Goal: Find contact information: Find contact information

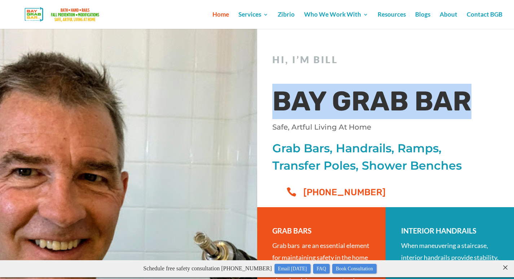
drag, startPoint x: 265, startPoint y: 98, endPoint x: 492, endPoint y: 98, distance: 226.9
click at [492, 98] on div "Hi, I’m Bill BAY GRAB BAR Safe, Artful Living At Home Grab Bars, Handrails, Ram…" at bounding box center [385, 117] width 257 height 179
copy h1 "BAY GRAB BAR"
click at [367, 35] on div "Hi, I’m Bill BAY GRAB BAR Safe, Artful Living At Home Grab Bars, Handrails, Ram…" at bounding box center [385, 117] width 257 height 179
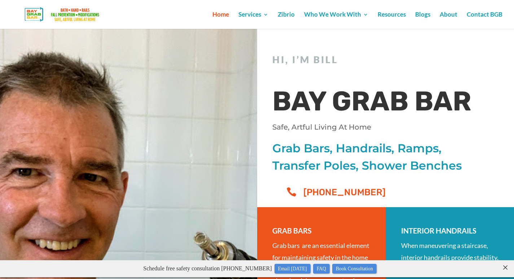
click at [385, 44] on div "Hi, I’m Bill BAY GRAB BAR Safe, Artful Living At Home Grab Bars, Handrails, Ram…" at bounding box center [385, 122] width 226 height 158
click at [489, 13] on link "Contact BGB" at bounding box center [485, 20] width 36 height 17
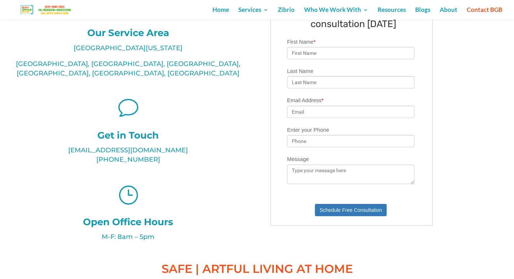
scroll to position [216, 0]
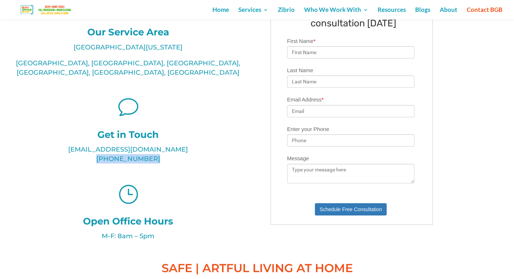
drag, startPoint x: 101, startPoint y: 152, endPoint x: 158, endPoint y: 149, distance: 57.1
click at [158, 149] on p "bill@BayGrabBar.com (510) 714-0800" at bounding box center [128, 154] width 231 height 19
copy p "[PHONE_NUMBER]"
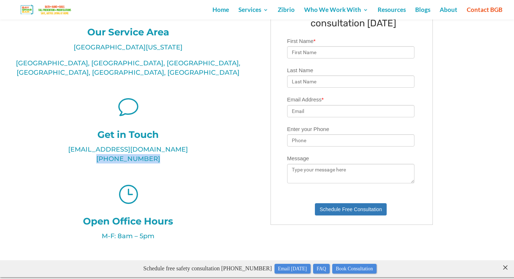
scroll to position [0, 0]
drag, startPoint x: 173, startPoint y: 141, endPoint x: 86, endPoint y: 141, distance: 86.9
click at [86, 145] on p "bill@BayGrabBar.com (510) 714-0800" at bounding box center [128, 154] width 231 height 19
copy p "bill@BayGrabBar.com"
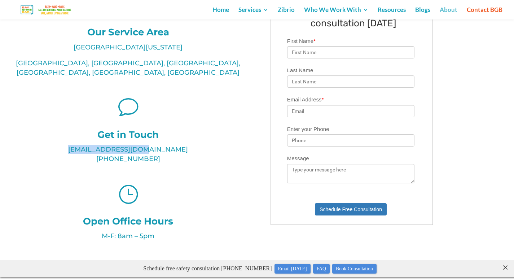
click at [449, 9] on link "About" at bounding box center [449, 13] width 18 height 12
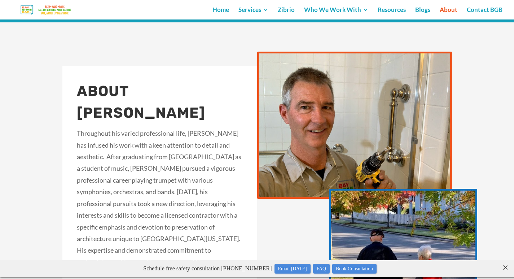
scroll to position [866, 0]
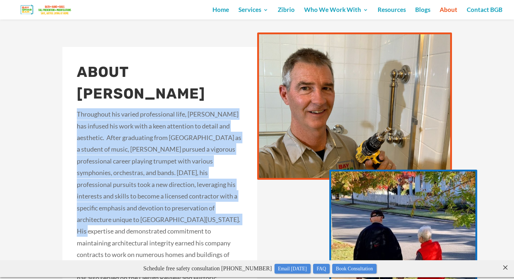
drag, startPoint x: 76, startPoint y: 89, endPoint x: 151, endPoint y: 196, distance: 129.7
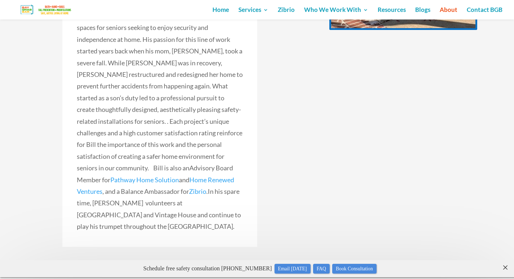
scroll to position [1226, 0]
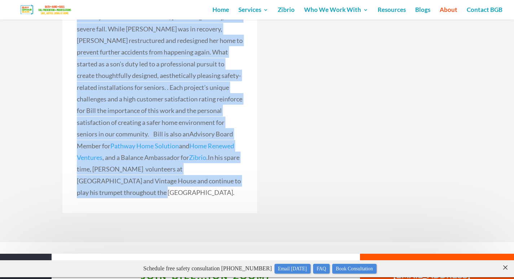
copy div "Loremipsum dol sitame consectetura elit, Sedd eiu tempori utl etdo magn a enim …"
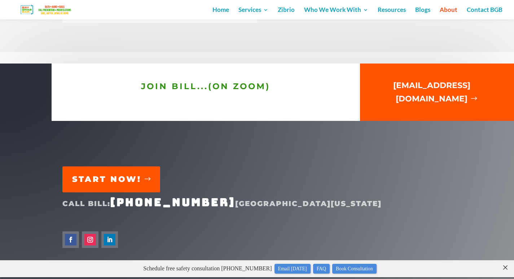
scroll to position [1418, 0]
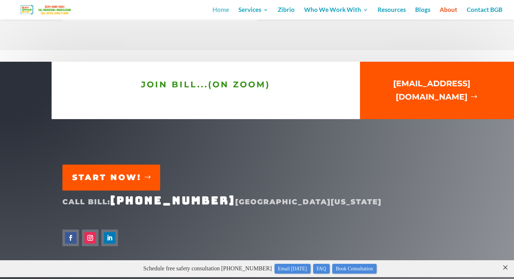
click at [218, 9] on link "Home" at bounding box center [220, 13] width 17 height 12
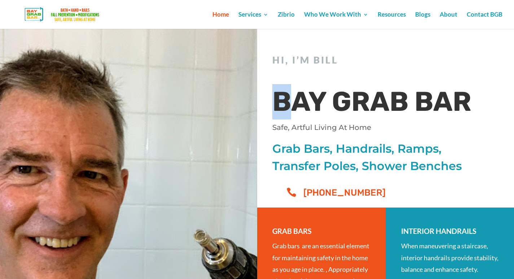
click at [294, 78] on div "Hi, I’m Bill BAY GRAB BAR Safe, Artful Living At Home Grab Bars, Handrails, Ram…" at bounding box center [385, 123] width 226 height 158
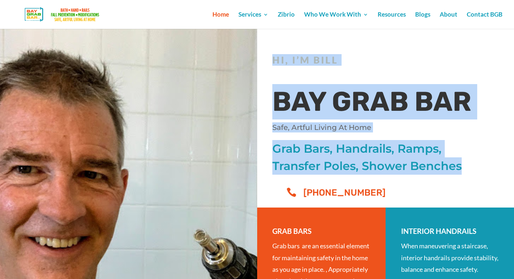
drag, startPoint x: 272, startPoint y: 60, endPoint x: 469, endPoint y: 162, distance: 221.8
click at [469, 162] on div "Hi, I’m Bill BAY GRAB BAR Safe, Artful Living At Home Grab Bars, Handrails, Ram…" at bounding box center [385, 118] width 257 height 179
copy div "Hi, I’m Bill BAY GRAB BAR Safe, Artful Living At Home Grab Bars, Handrails, Ram…"
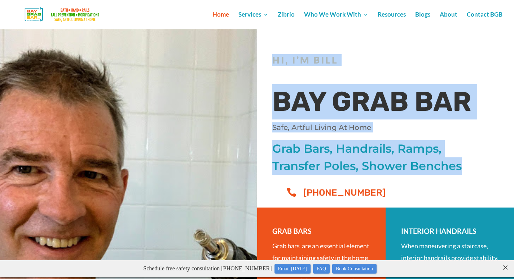
click at [276, 93] on h1 "BAY GRAB BAR" at bounding box center [380, 103] width 216 height 39
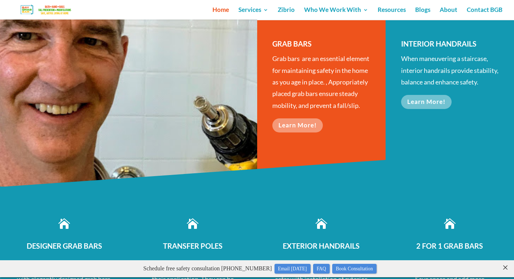
scroll to position [180, 0]
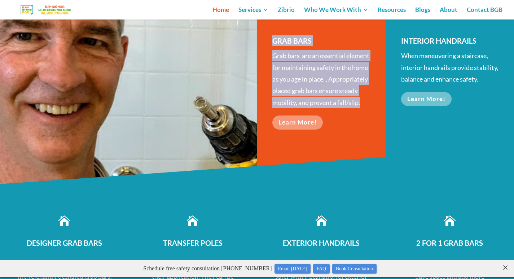
drag, startPoint x: 273, startPoint y: 42, endPoint x: 333, endPoint y: 112, distance: 92.1
click at [333, 112] on div "GRAB BARS Grab bars are an essential element for maintaining safety in the home…" at bounding box center [321, 75] width 98 height 80
copy div "GRAB BARS Grab bars are an essential element for maintaining safety in the home…"
click at [273, 84] on p "Grab bars are an essential element for maintaining safety in the home as you ag…" at bounding box center [321, 79] width 98 height 58
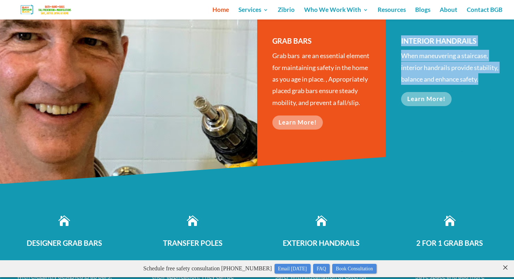
drag, startPoint x: 398, startPoint y: 40, endPoint x: 482, endPoint y: 77, distance: 91.2
click at [482, 77] on div "INTERIOR HANDRAILS When maneuvering a staircase, interior handrails provide sta…" at bounding box center [450, 100] width 128 height 166
copy div "INTERIOR HANDRAILS When maneuvering a staircase, interior handrails provide sta…"
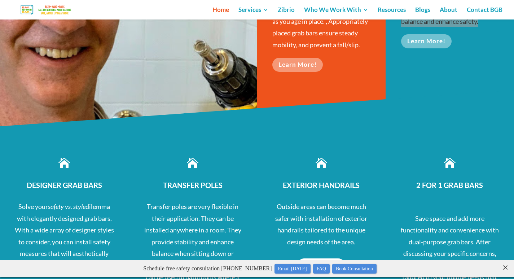
scroll to position [325, 0]
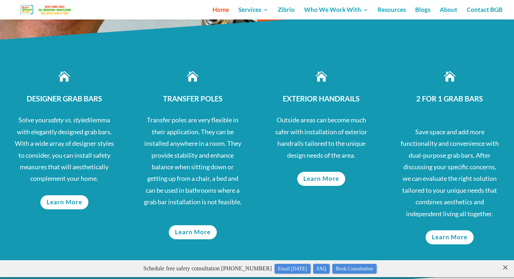
drag, startPoint x: 22, startPoint y: 109, endPoint x: 96, endPoint y: 206, distance: 121.9
click at [96, 184] on div "DESIGNER GRAB BARS Solve your safety vs. style dilemma with elegantly designed …" at bounding box center [64, 138] width 100 height 91
copy div "DESIGNER GRAB BARS Solve your safety vs. style dilemma with elegantly designed …"
drag, startPoint x: 172, startPoint y: 120, endPoint x: 256, endPoint y: 218, distance: 128.9
click at [256, 218] on div " TRANSFER POLES Transfer poles are very flexible in their application. They ca…" at bounding box center [192, 170] width 128 height 256
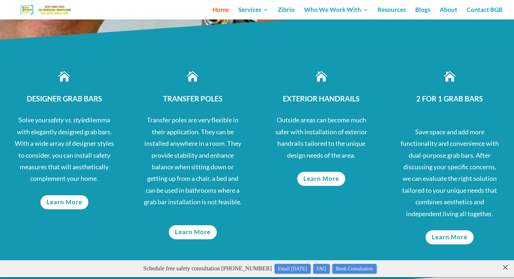
copy div "TRANSFER POLES Transfer poles are very flexible in their application. They can …"
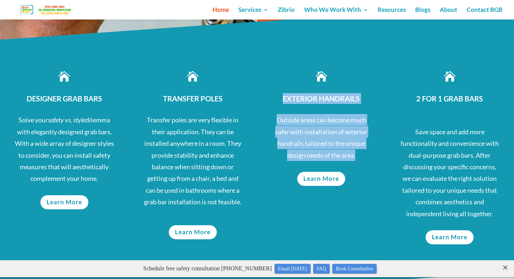
drag, startPoint x: 284, startPoint y: 106, endPoint x: 374, endPoint y: 167, distance: 108.3
click at [374, 167] on div " EXTERIOR HANDRAILS Outside areas can become much safer with installation of e…" at bounding box center [321, 170] width 128 height 256
copy div "EXTERIOR HANDRAILS Outside areas can become much safer with installation of ext…"
click at [287, 114] on p at bounding box center [322, 110] width 100 height 6
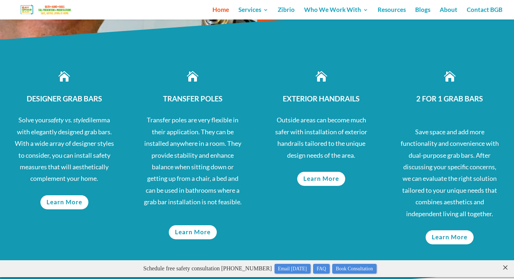
drag, startPoint x: 420, startPoint y: 146, endPoint x: 499, endPoint y: 219, distance: 107.5
click at [499, 219] on p "Save space and add more functionality and convenience with dual-purpose grab ba…" at bounding box center [450, 172] width 100 height 93
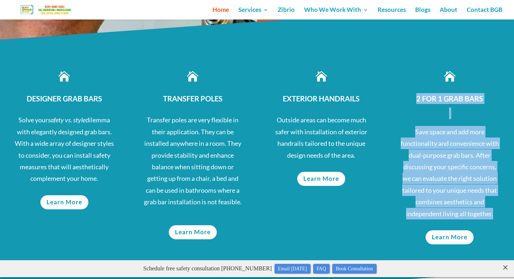
drag, startPoint x: 414, startPoint y: 109, endPoint x: 493, endPoint y: 229, distance: 144.0
click at [493, 219] on div "2 FOR 1 GRAB BARS Save space and add more functionality and convenience with du…" at bounding box center [450, 156] width 100 height 126
copy div "2 FOR 1 GRAB BARS Save space and add more functionality and convenience with du…"
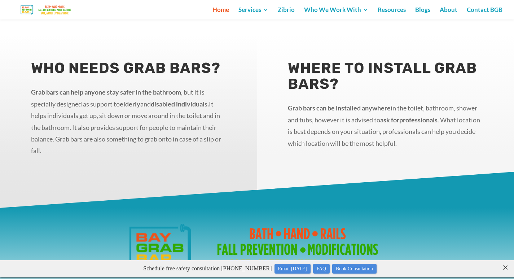
scroll to position [938, 0]
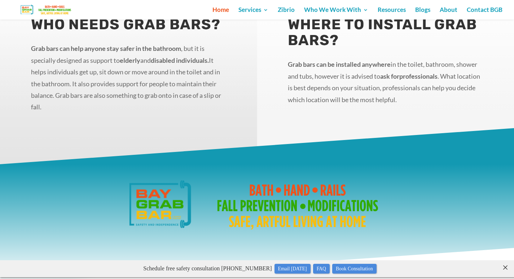
drag, startPoint x: 30, startPoint y: 57, endPoint x: 64, endPoint y: 121, distance: 72.5
click at [64, 121] on div "WHO NEEDS GRAB BARS? Grab bars can help anyone stay safer in the bathroom , but…" at bounding box center [128, 77] width 257 height 173
copy p "Grab bars can help anyone stay safer in the bathroom , but it is specially desi…"
click at [271, 65] on div "WHERE TO INSTALL GRAB BARS? Grab bars can be installed anywhere in the toilet, …" at bounding box center [385, 77] width 257 height 173
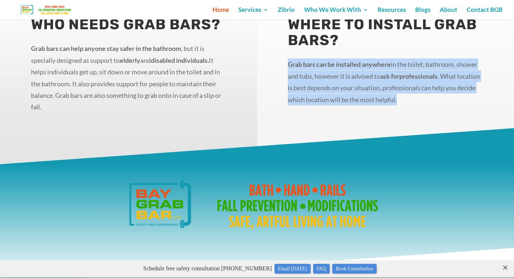
drag, startPoint x: 285, startPoint y: 75, endPoint x: 430, endPoint y: 109, distance: 149.2
click at [430, 109] on div "WHERE TO INSTALL GRAB BARS? Grab bars can be installed anywhere in the toilet, …" at bounding box center [385, 77] width 257 height 173
copy p "Grab bars can be installed anywhere in the toilet, bathroom, shower and tubs, h…"
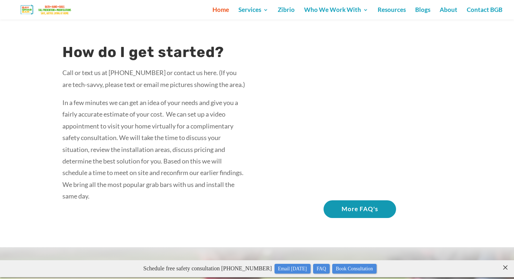
scroll to position [1190, 0]
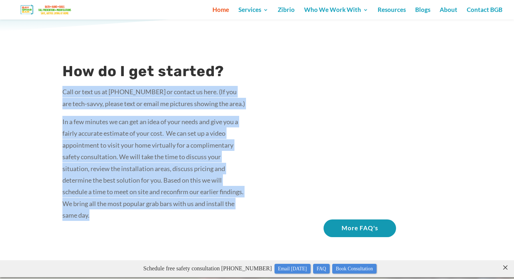
copy div "Call or text us at (510) 714-0800 or contact us here. (If you are tech-savvy, p…"
drag, startPoint x: 58, startPoint y: 102, endPoint x: 110, endPoint y: 221, distance: 130.0
click at [109, 221] on div "How do I get started? Call or text us at (510) 714-0800 or contact us here. (If…" at bounding box center [257, 148] width 514 height 235
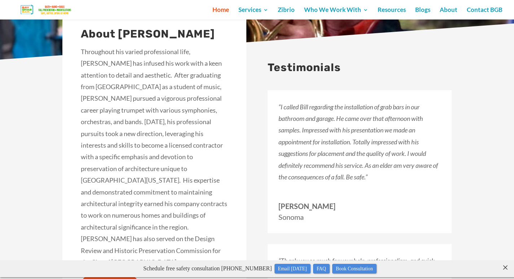
scroll to position [1587, 0]
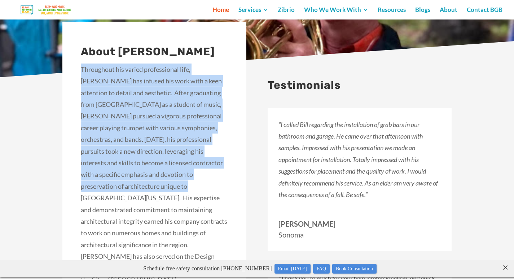
drag, startPoint x: 81, startPoint y: 78, endPoint x: 158, endPoint y: 192, distance: 137.7
click at [157, 194] on p "Throughout his varied professional life, Bill has infused his work with a keen …" at bounding box center [154, 174] width 147 height 222
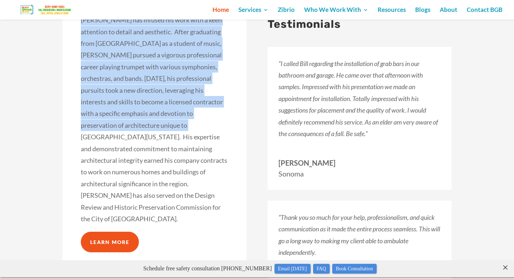
scroll to position [1731, 0]
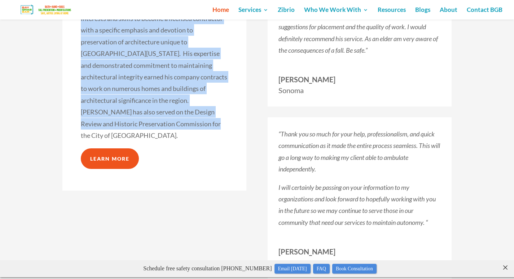
click at [146, 139] on p "Throughout his varied professional life, Bill has infused his work with a keen …" at bounding box center [154, 30] width 147 height 222
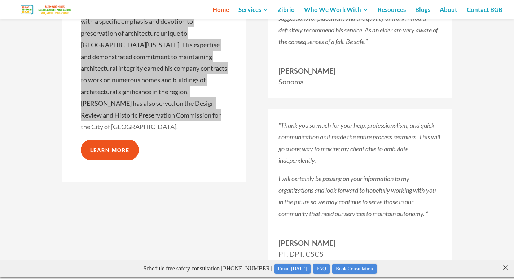
scroll to position [1948, 0]
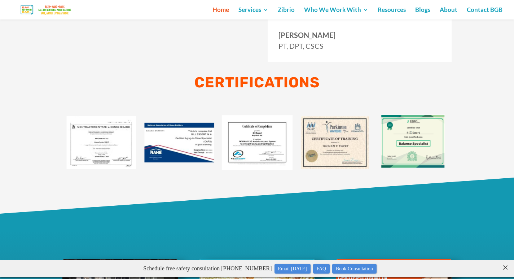
click at [232, 86] on h2 "CERTIFICATIONS" at bounding box center [257, 84] width 252 height 25
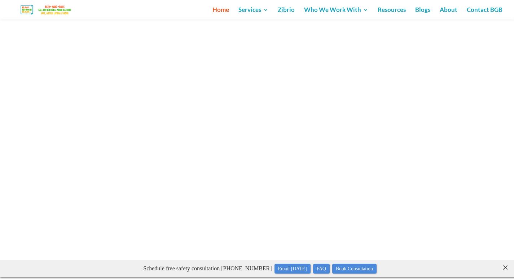
scroll to position [3167, 0]
